Goal: Information Seeking & Learning: Learn about a topic

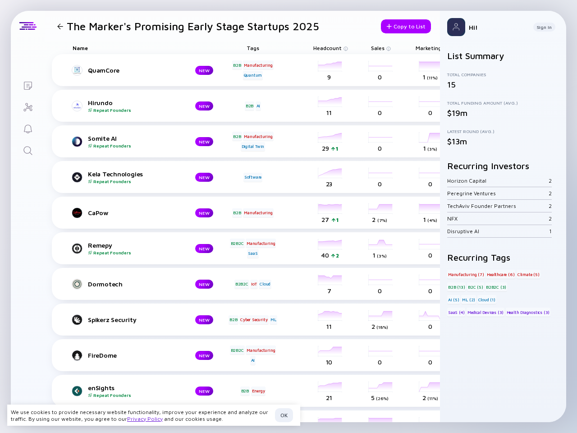
click at [289, 216] on div "CaPow NEW B2B Manufacturing headcount-capow-technologies 27 1 Headcount salesCo…" at bounding box center [384, 213] width 664 height 32
click at [186, 26] on h1 "The Marker's Promising Early Stage Startups 2025" at bounding box center [193, 26] width 253 height 13
click at [60, 26] on div at bounding box center [60, 26] width 6 height 6
click at [398, 26] on div "Copy to List" at bounding box center [406, 26] width 50 height 14
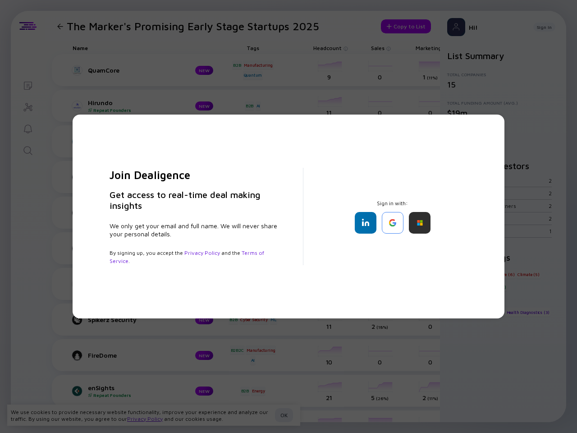
click at [253, 48] on div "Join Dealigence Get access to real-time deal making insights We only get your e…" at bounding box center [288, 216] width 577 height 433
click at [327, 48] on div "Join Dealigence Get access to real-time deal making insights We only get your e…" at bounding box center [288, 216] width 577 height 433
click at [378, 48] on div "Join Dealigence Get access to real-time deal making insights We only get your e…" at bounding box center [288, 216] width 577 height 433
click at [428, 48] on div "Join Dealigence Get access to real-time deal making insights We only get your e…" at bounding box center [288, 216] width 577 height 433
click at [60, 70] on div "Join Dealigence Get access to real-time deal making insights We only get your e…" at bounding box center [288, 216] width 577 height 433
